Goal: Information Seeking & Learning: Learn about a topic

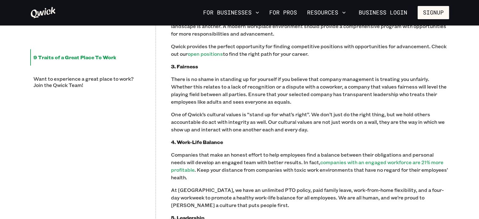
scroll to position [378, 0]
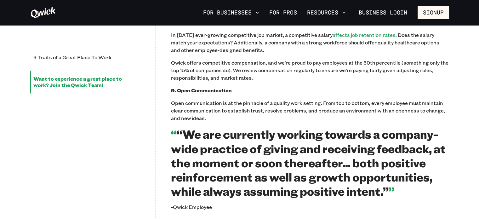
scroll to position [1008, 0]
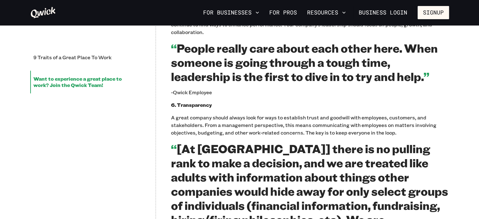
scroll to position [567, 0]
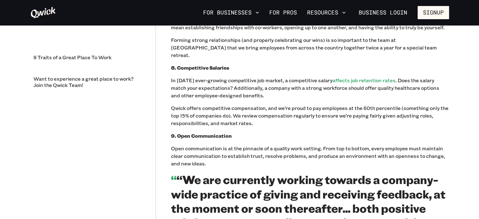
scroll to position [1008, 0]
drag, startPoint x: 232, startPoint y: 114, endPoint x: 178, endPoint y: 118, distance: 53.7
click at [178, 71] on p "8. Competitive Salaries" at bounding box center [310, 68] width 278 height 8
copy b "Competitive Salaries"
